Goal: Information Seeking & Learning: Learn about a topic

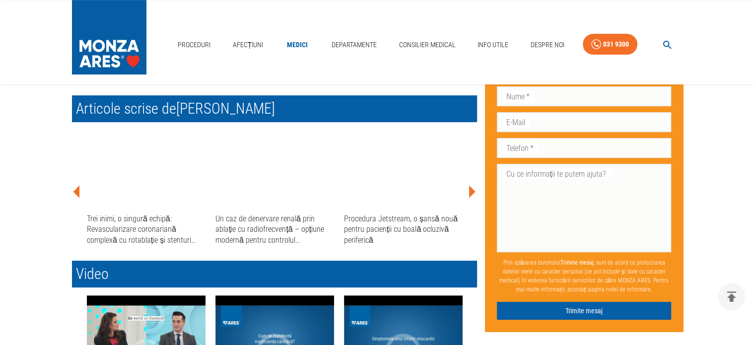
scroll to position [437, 0]
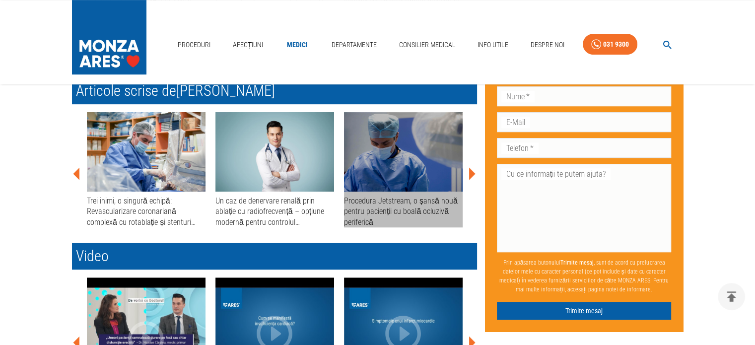
click at [428, 206] on div "Procedura Jetstream, o șansă nouă pentru pacienții cu boală ocluzivă periferică" at bounding box center [403, 212] width 119 height 32
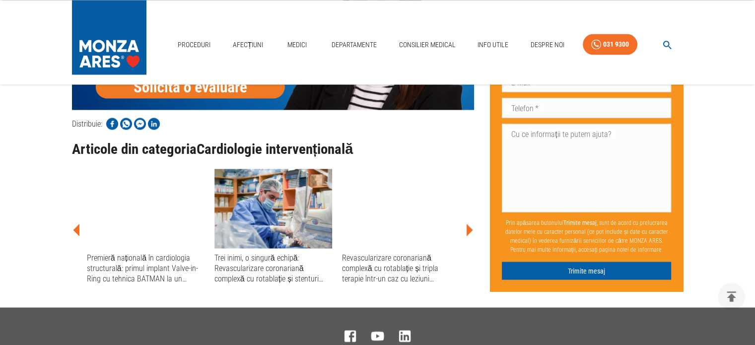
scroll to position [1845, 0]
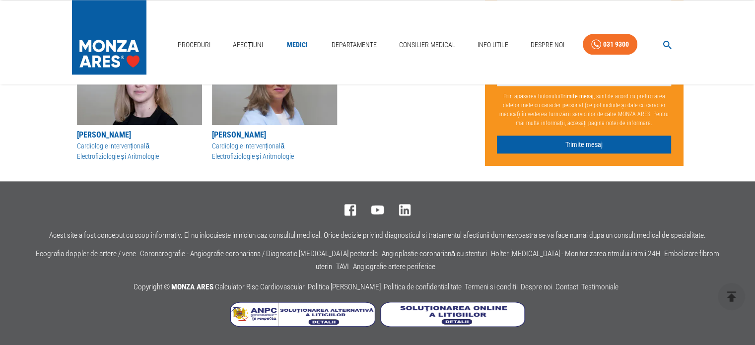
scroll to position [437, 0]
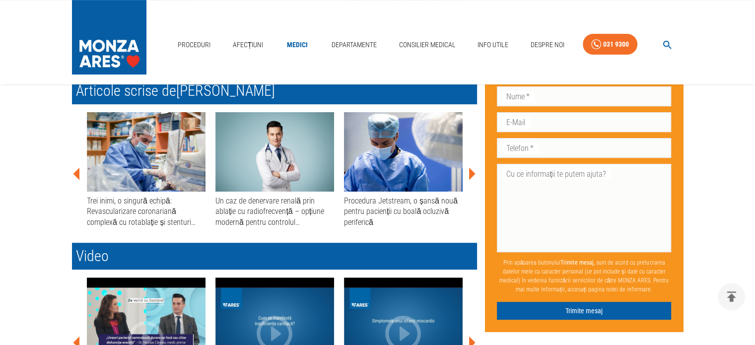
click at [472, 172] on icon at bounding box center [472, 173] width 6 height 12
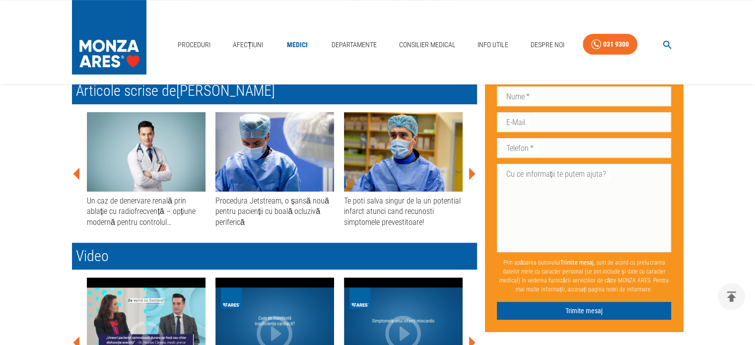
click at [472, 172] on icon at bounding box center [472, 173] width 6 height 12
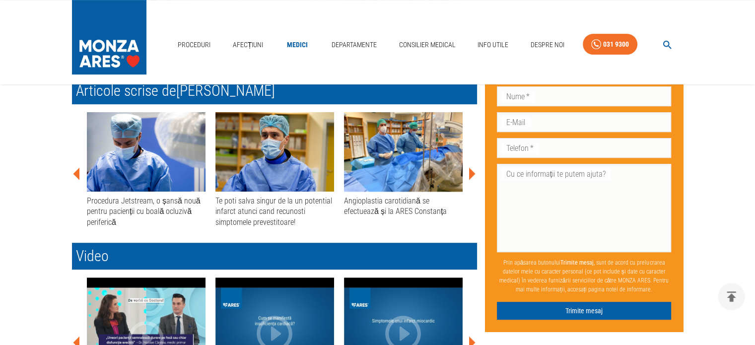
click at [472, 172] on icon at bounding box center [472, 173] width 6 height 12
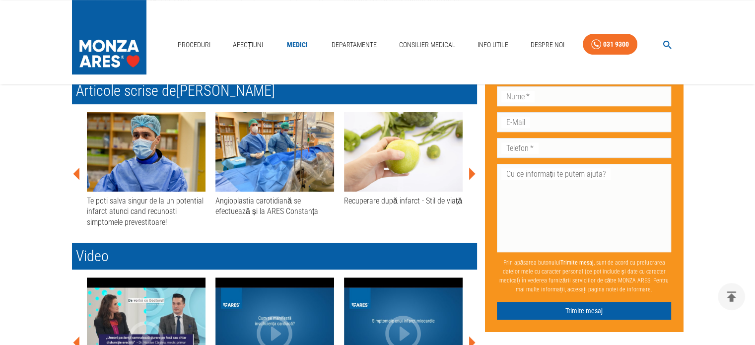
click at [472, 172] on icon at bounding box center [472, 173] width 6 height 12
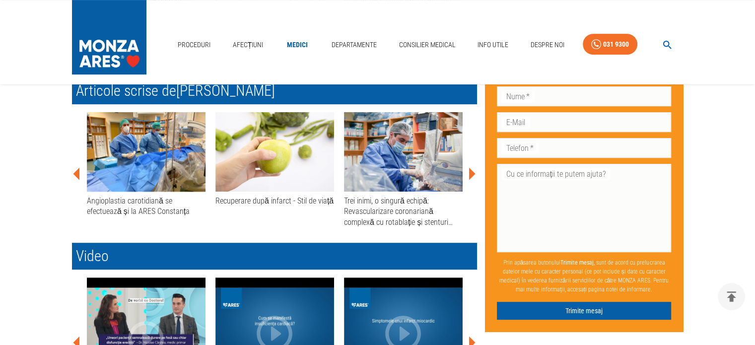
click at [472, 172] on icon at bounding box center [472, 173] width 6 height 12
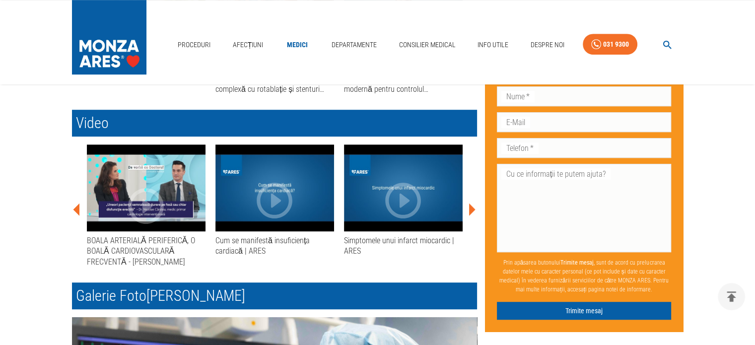
scroll to position [567, 0]
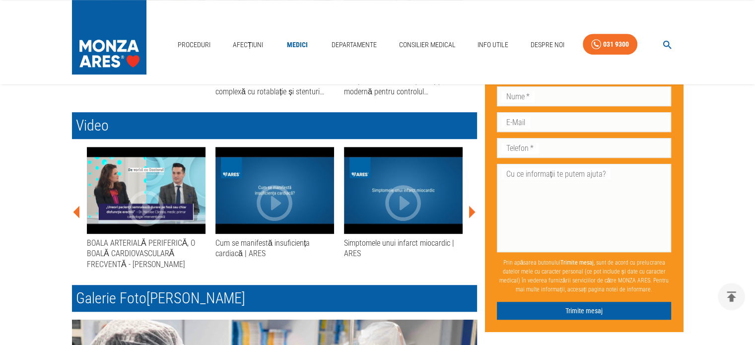
click at [471, 211] on icon at bounding box center [472, 212] width 6 height 12
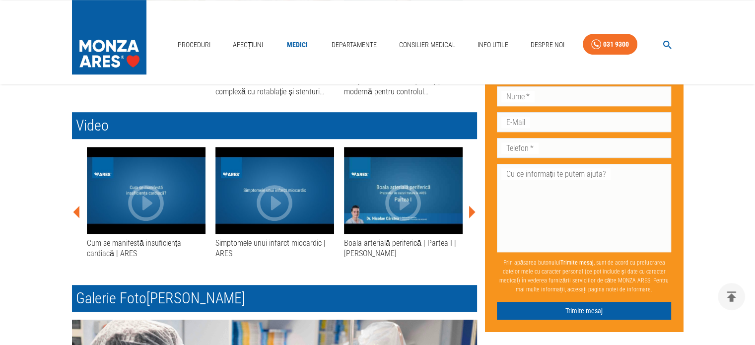
click at [471, 211] on icon at bounding box center [472, 212] width 6 height 12
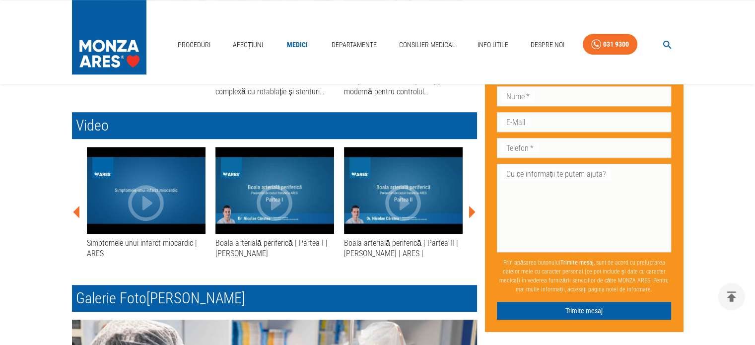
click at [471, 211] on icon at bounding box center [472, 212] width 6 height 12
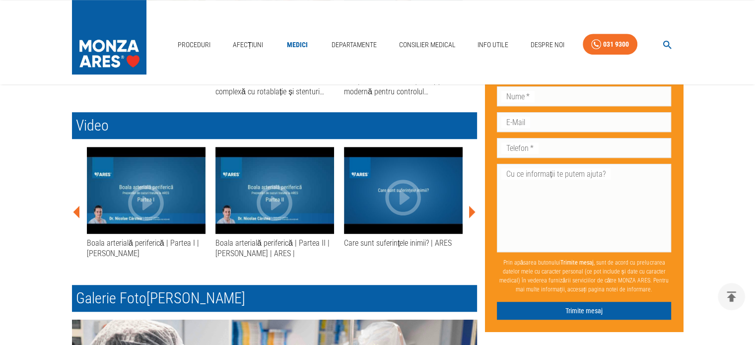
click at [471, 211] on icon at bounding box center [472, 212] width 6 height 12
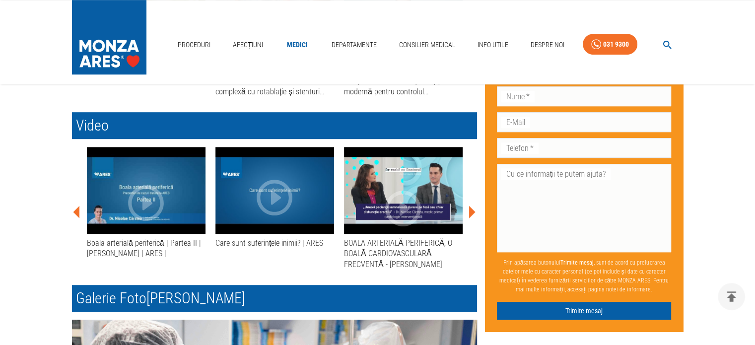
click at [471, 211] on icon at bounding box center [472, 212] width 6 height 12
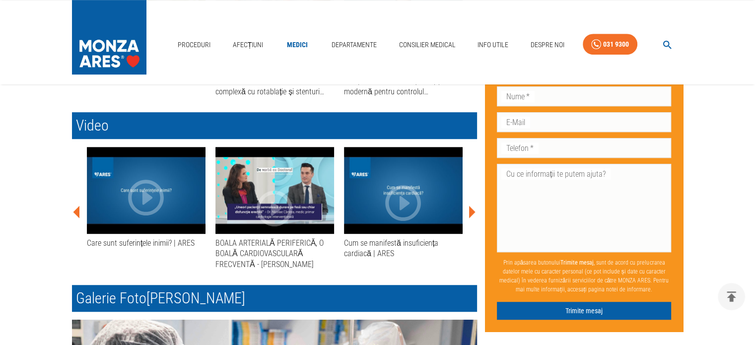
click at [471, 211] on icon at bounding box center [472, 212] width 6 height 12
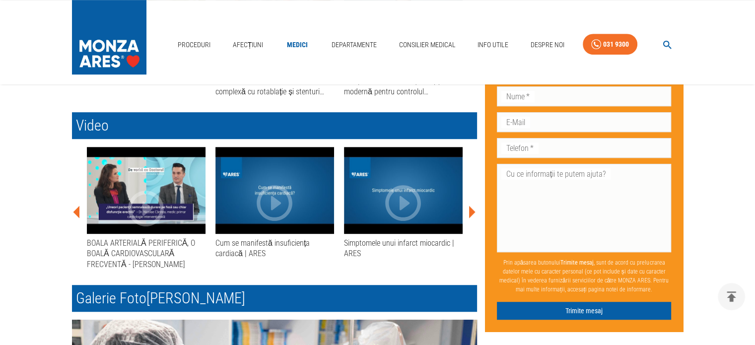
click at [471, 211] on icon at bounding box center [472, 212] width 6 height 12
